Goal: Check status: Check status

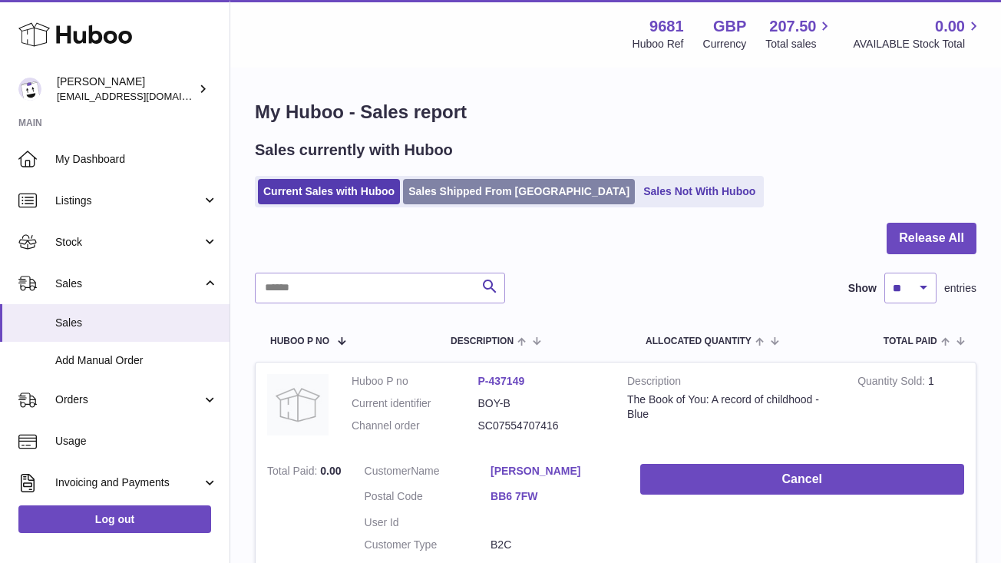
click at [501, 190] on link "Sales Shipped From [GEOGRAPHIC_DATA]" at bounding box center [519, 191] width 232 height 25
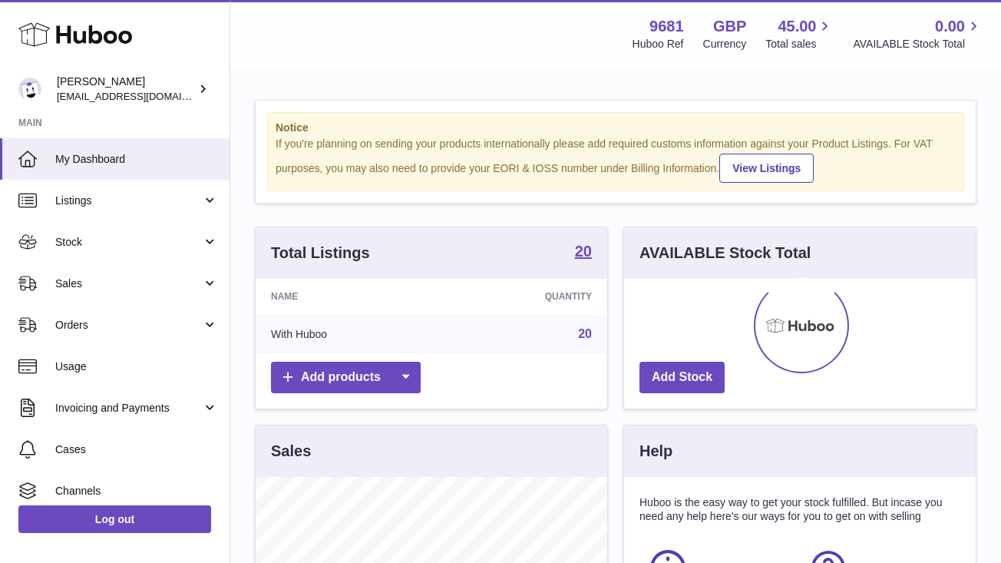
scroll to position [240, 352]
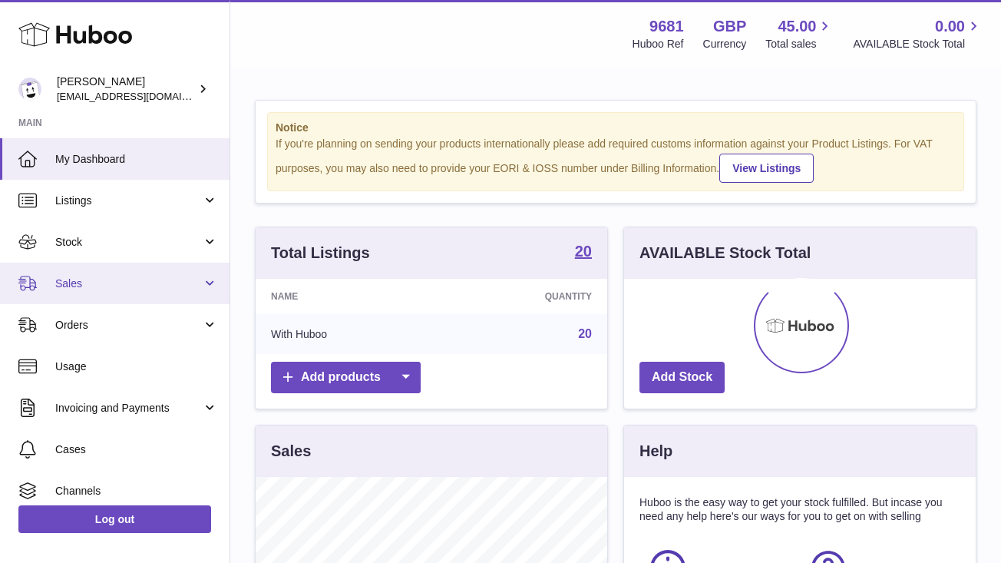
click at [109, 291] on link "Sales" at bounding box center [115, 283] width 230 height 41
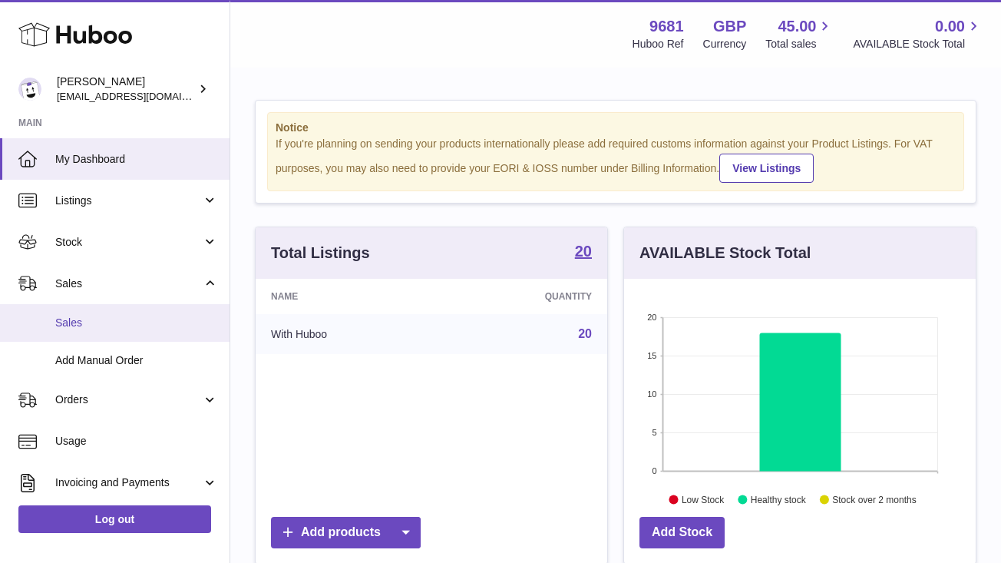
click at [121, 327] on span "Sales" at bounding box center [136, 323] width 163 height 15
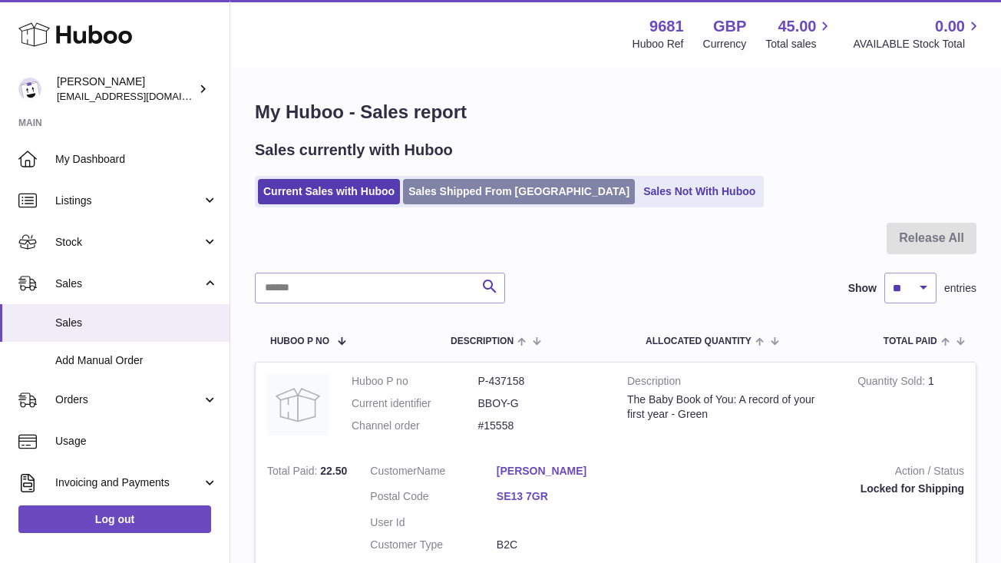
click at [491, 197] on link "Sales Shipped From [GEOGRAPHIC_DATA]" at bounding box center [519, 191] width 232 height 25
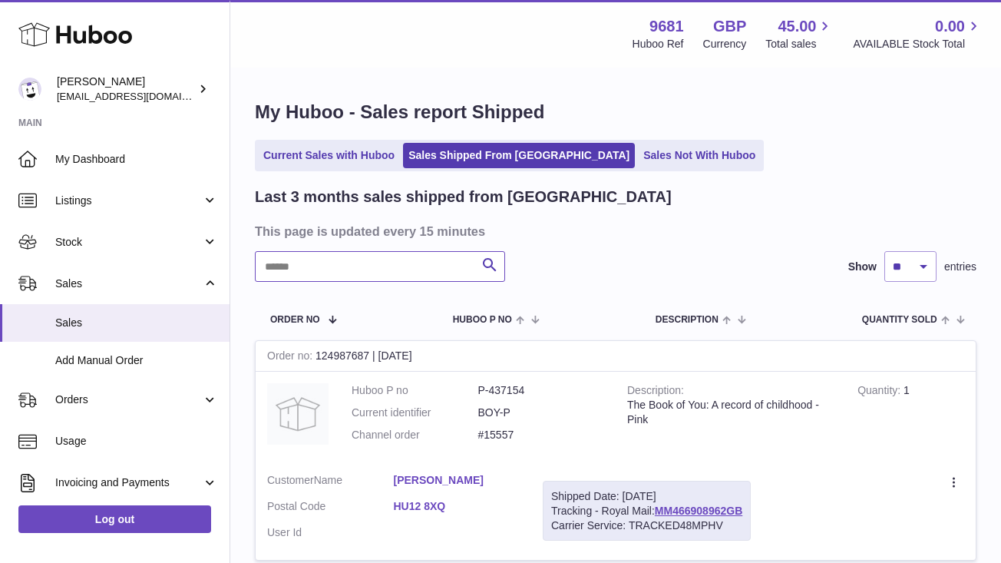
click at [385, 273] on input "text" at bounding box center [380, 266] width 250 height 31
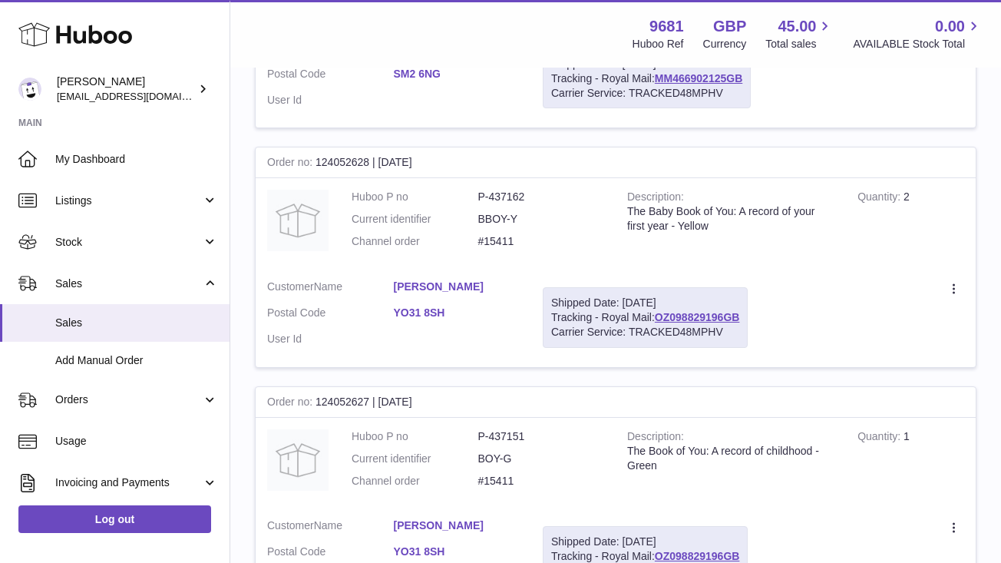
scroll to position [438, 0]
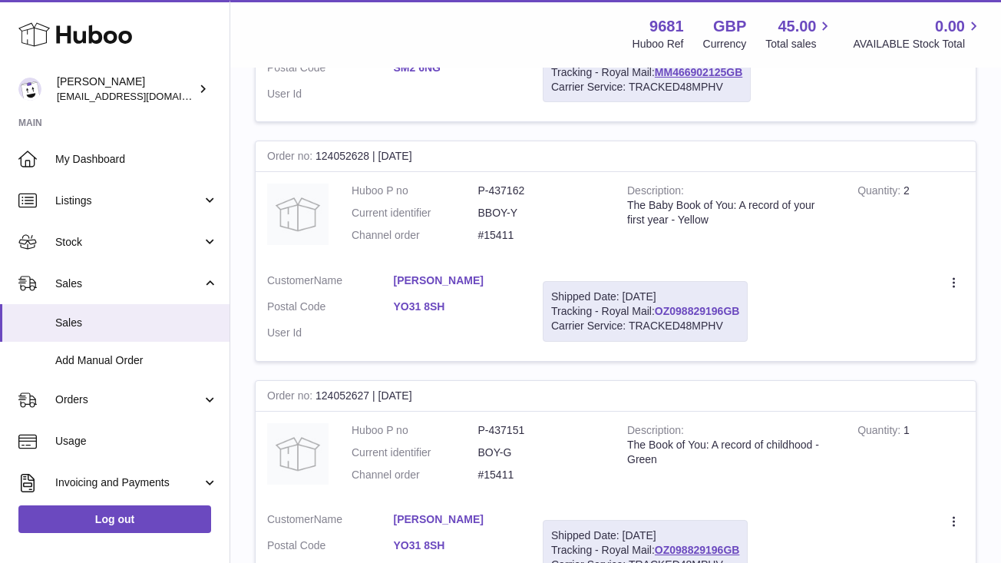
type input "*******"
click at [703, 310] on link "OZ098829196GB" at bounding box center [697, 311] width 85 height 12
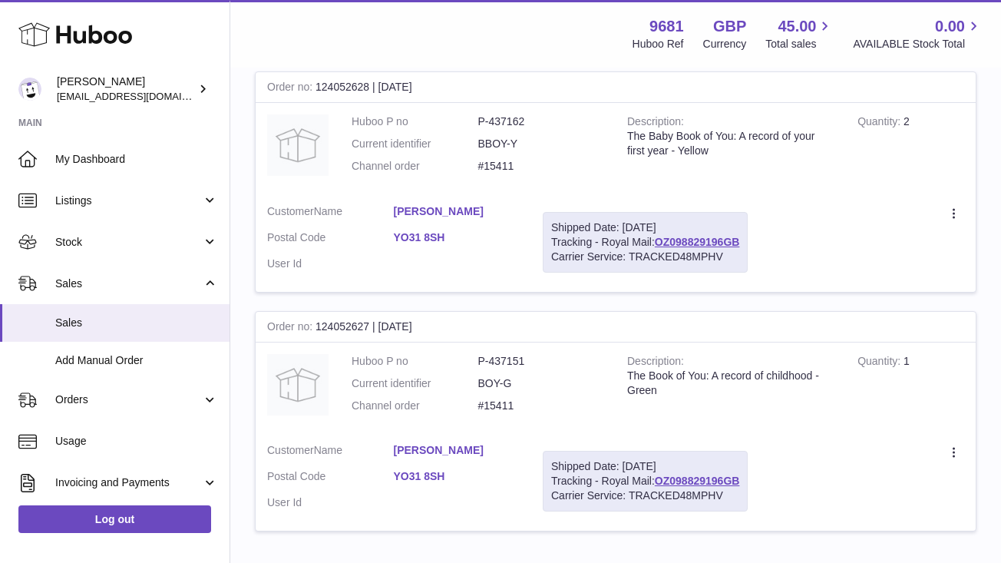
scroll to position [491, 0]
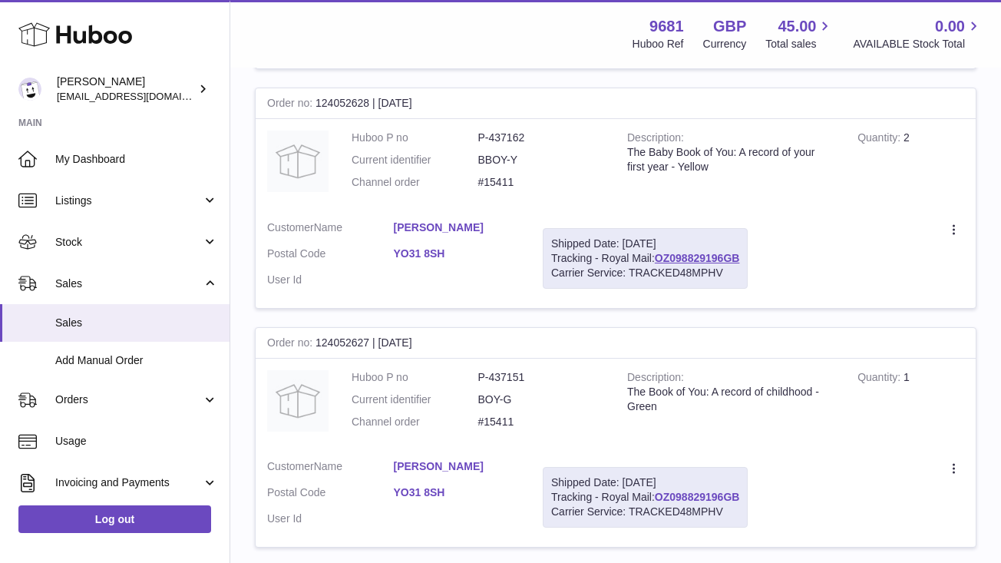
click at [708, 500] on link "OZ098829196GB" at bounding box center [697, 497] width 85 height 12
click at [709, 496] on link "OZ098829196GB" at bounding box center [697, 497] width 85 height 12
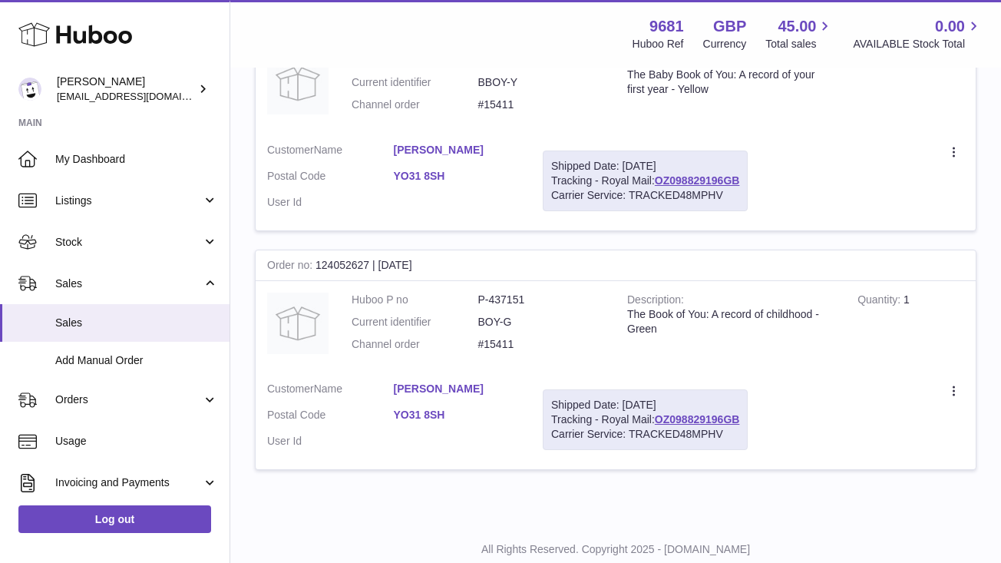
scroll to position [570, 0]
